Goal: Find specific page/section: Find specific page/section

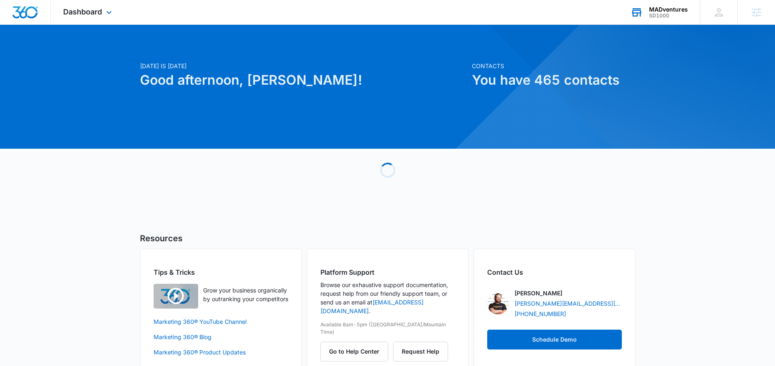
click at [652, 13] on div "SD1000" at bounding box center [668, 16] width 39 height 6
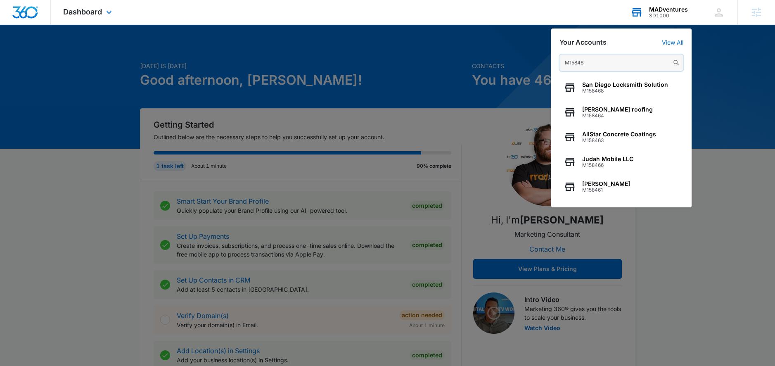
click at [583, 57] on input "M15846" at bounding box center [621, 63] width 124 height 17
click at [583, 58] on input "M15846" at bounding box center [621, 63] width 124 height 17
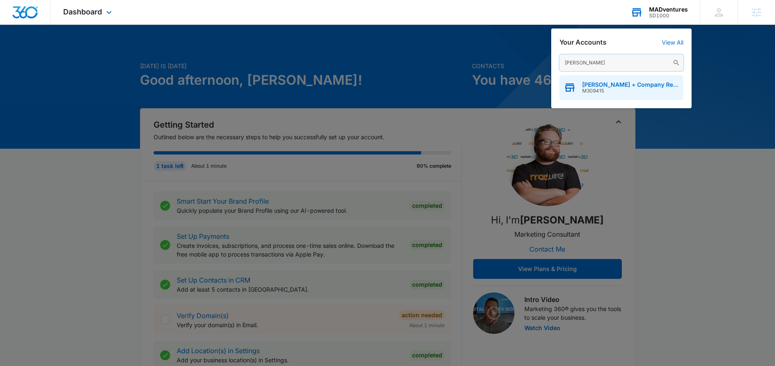
type input "[PERSON_NAME]"
click at [588, 76] on div "[PERSON_NAME] + Company Real Estate Group M309415" at bounding box center [621, 87] width 124 height 25
